Goal: Task Accomplishment & Management: Manage account settings

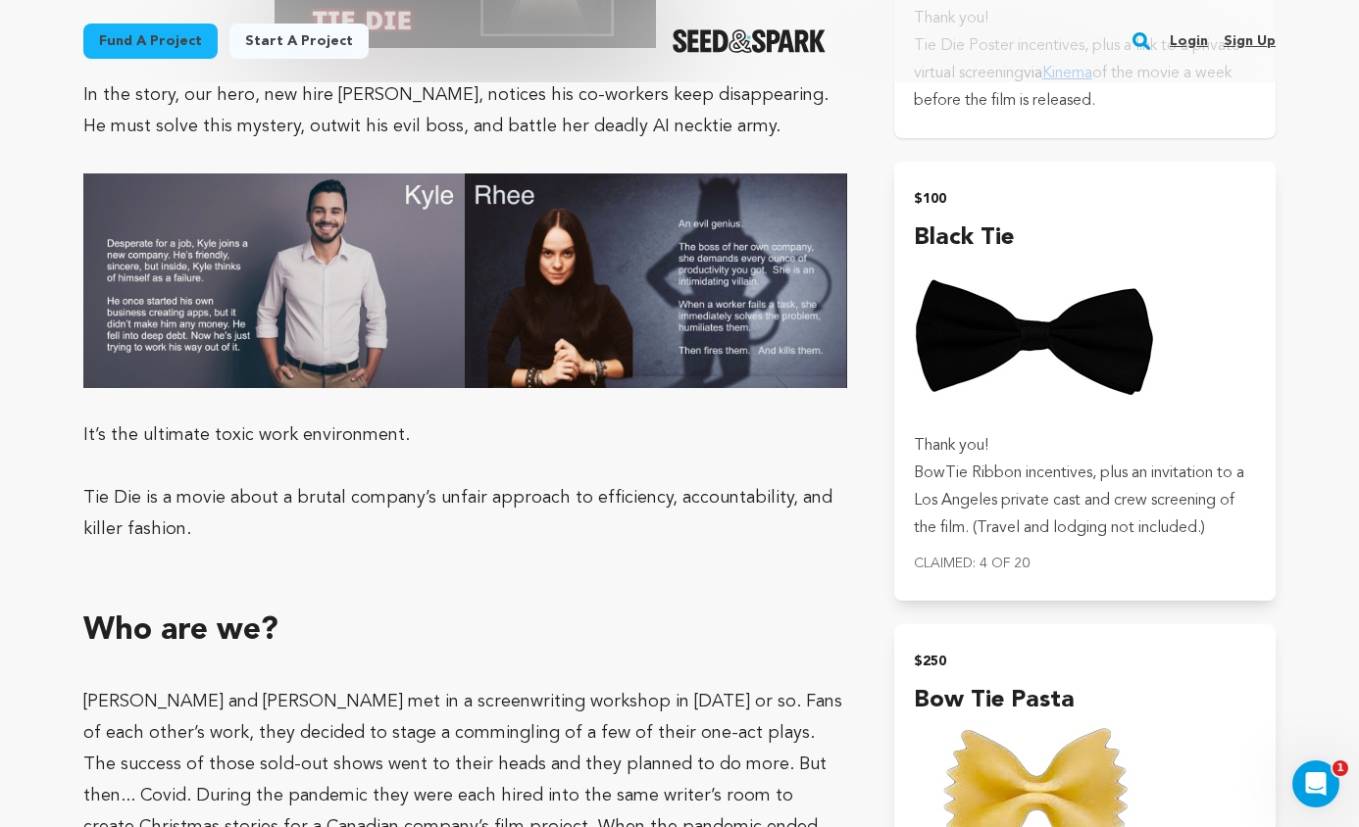
scroll to position [2754, 0]
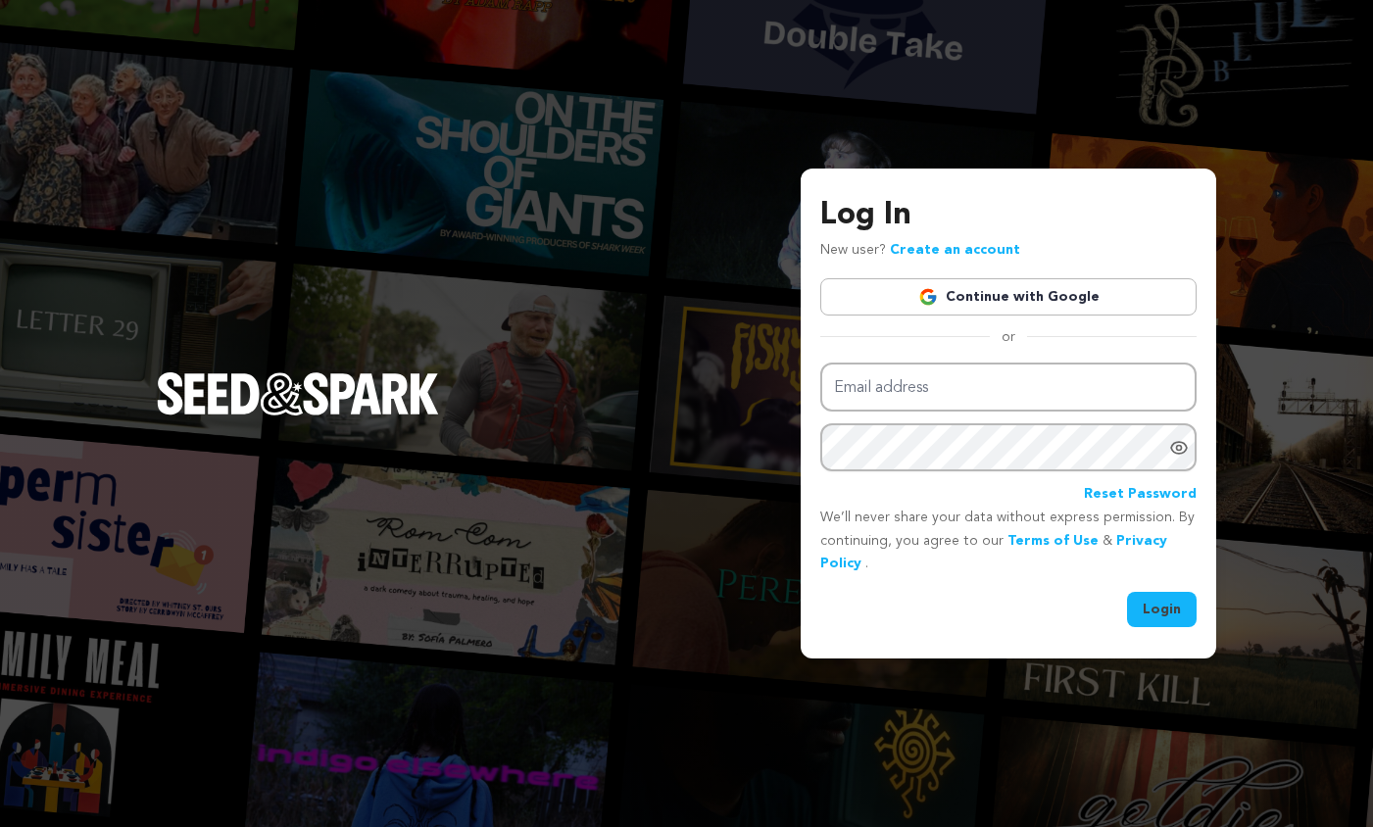
click at [1106, 303] on link "Continue with Google" at bounding box center [1008, 296] width 376 height 37
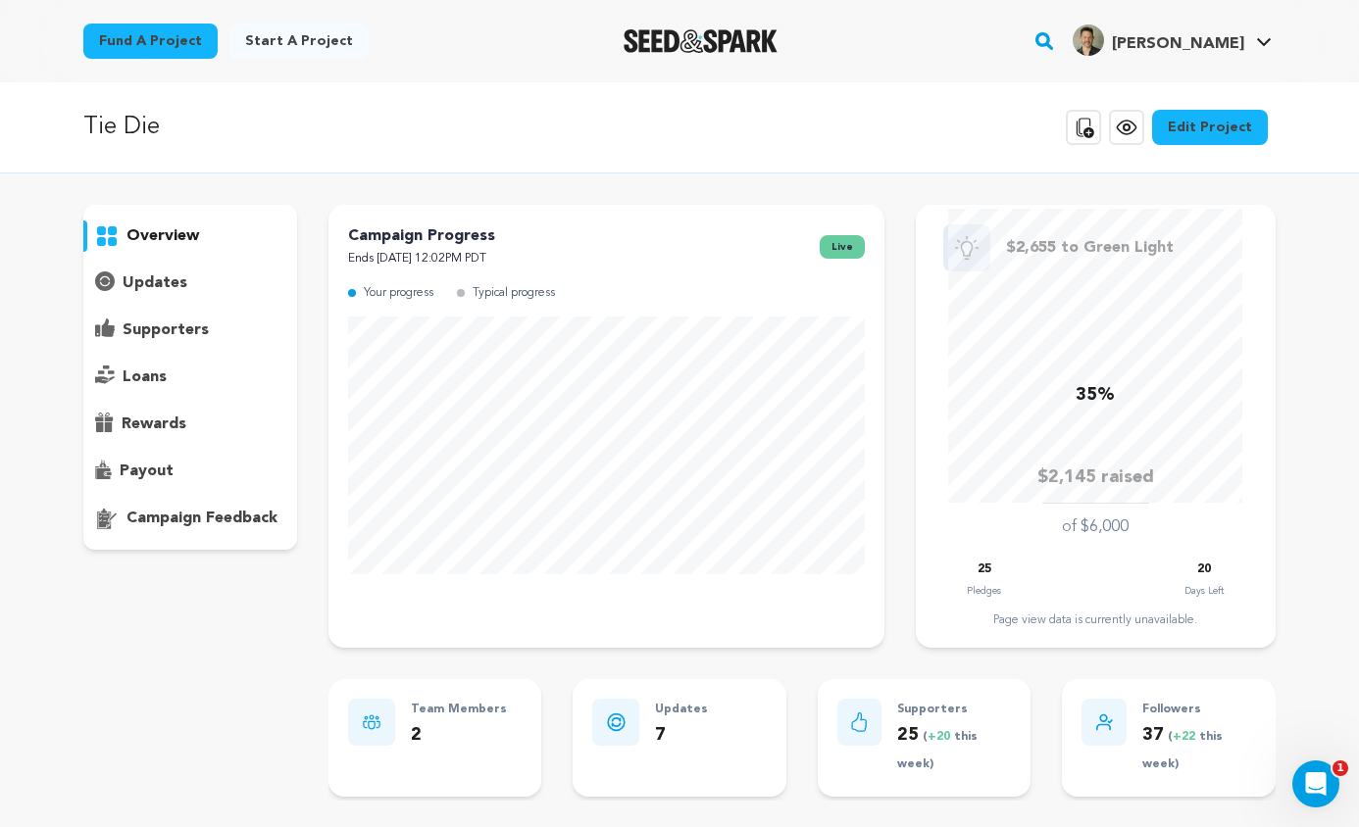
drag, startPoint x: 161, startPoint y: 330, endPoint x: 335, endPoint y: 347, distance: 175.3
click at [161, 330] on p "supporters" at bounding box center [166, 331] width 86 height 24
